Goal: Find specific page/section: Find specific page/section

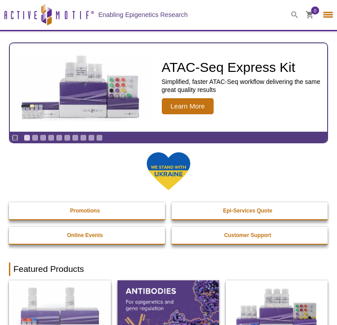
select select "[GEOGRAPHIC_DATA]"
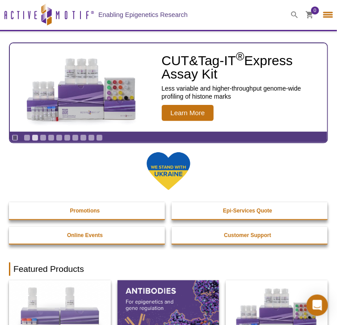
click at [289, 15] on span at bounding box center [294, 15] width 22 height 30
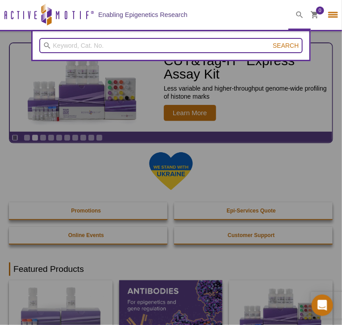
click at [204, 48] on input "search" at bounding box center [171, 45] width 264 height 15
type input "39916"
click at [270, 42] on button "Search" at bounding box center [285, 46] width 31 height 8
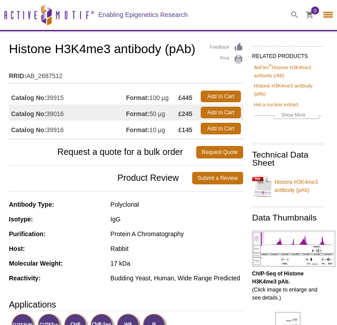
select select "[GEOGRAPHIC_DATA]"
click at [297, 13] on span at bounding box center [294, 15] width 22 height 30
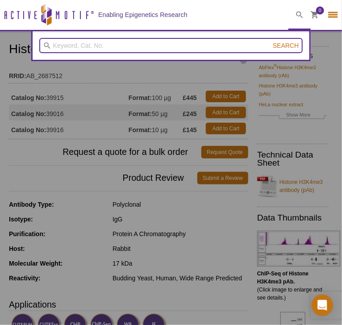
click at [187, 42] on input "search" at bounding box center [171, 45] width 264 height 15
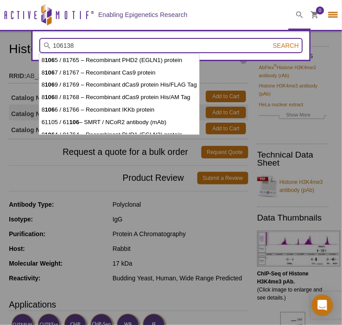
type input "106138"
click at [270, 42] on button "Search" at bounding box center [285, 46] width 31 height 8
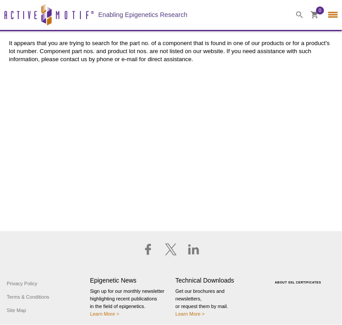
select select "[GEOGRAPHIC_DATA]"
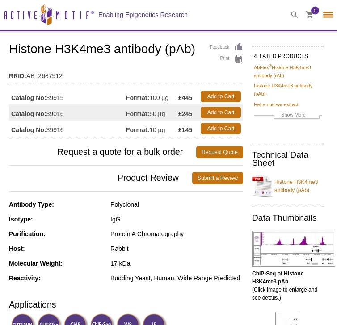
select select "[GEOGRAPHIC_DATA]"
drag, startPoint x: 291, startPoint y: 13, endPoint x: 283, endPoint y: 13, distance: 7.2
click at [291, 13] on span at bounding box center [294, 15] width 22 height 30
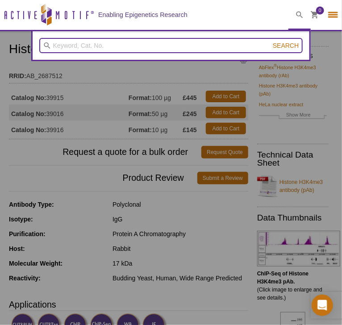
click at [178, 45] on input "search" at bounding box center [171, 45] width 264 height 15
click at [270, 42] on button "Search" at bounding box center [285, 46] width 31 height 8
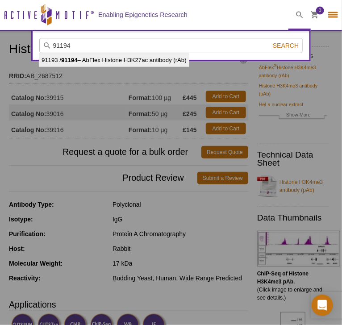
click at [65, 58] on strong "91194" at bounding box center [69, 60] width 17 height 7
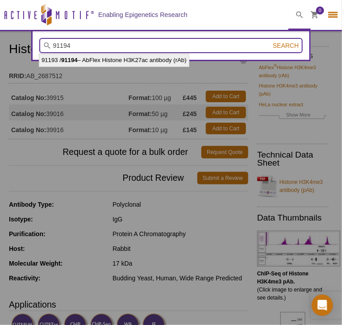
type input "91193 / 91194 – AbFlex Histone H3K27ac antibody (rAb)"
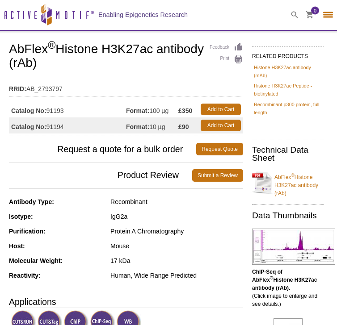
select select "[GEOGRAPHIC_DATA]"
click at [294, 16] on icon at bounding box center [294, 14] width 7 height 7
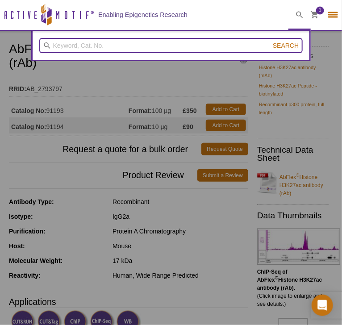
click at [161, 46] on input "search" at bounding box center [171, 45] width 264 height 15
click at [270, 42] on button "Search" at bounding box center [285, 46] width 31 height 8
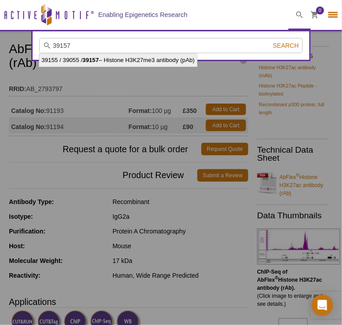
click at [134, 59] on li "39155 / 39055 / 39157 – Histone H3K27me3 antibody (pAb)" at bounding box center [118, 60] width 158 height 13
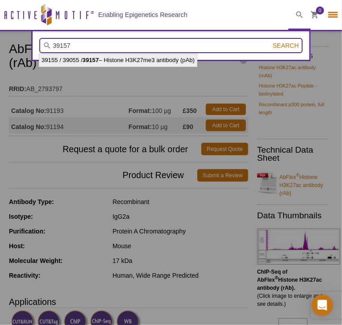
type input "39155 / 39055 / 39157 – Histone H3K27me3 antibody (pAb)"
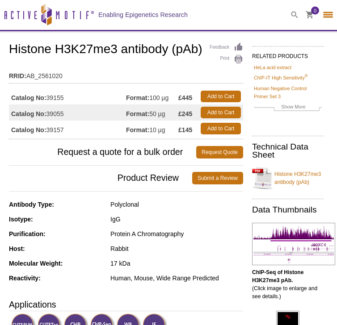
select select "[GEOGRAPHIC_DATA]"
